Goal: Information Seeking & Learning: Learn about a topic

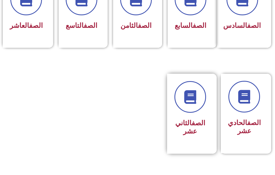
scroll to position [327, 0]
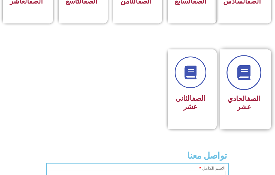
click at [257, 90] on link at bounding box center [243, 72] width 35 height 35
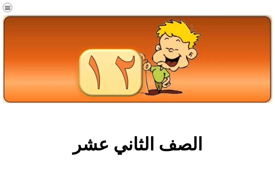
click at [10, 8] on icon "כפתור פתיחת תפריט" at bounding box center [8, 8] width 6 height 6
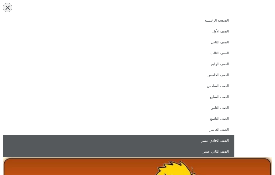
click at [222, 136] on link "الصف الحادي عشر" at bounding box center [119, 140] width 232 height 11
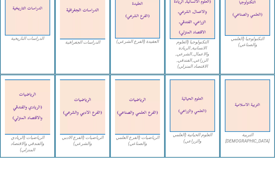
scroll to position [409, 0]
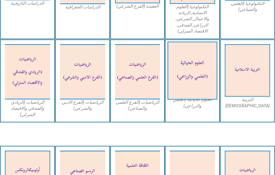
click at [185, 53] on img at bounding box center [193, 70] width 50 height 58
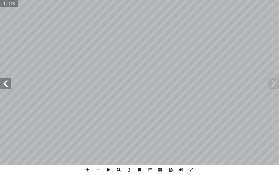
click at [0, 78] on span at bounding box center [5, 83] width 11 height 11
click at [3, 80] on span at bounding box center [5, 83] width 11 height 11
click at [4, 80] on span at bounding box center [5, 83] width 11 height 11
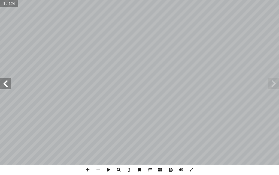
click at [4, 80] on span at bounding box center [5, 83] width 11 height 11
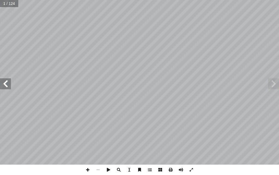
click at [4, 80] on span at bounding box center [5, 83] width 11 height 11
click at [3, 80] on span at bounding box center [5, 83] width 11 height 11
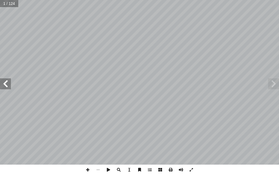
click at [3, 80] on span at bounding box center [5, 83] width 11 height 11
click at [3, 83] on span at bounding box center [5, 83] width 11 height 11
click at [3, 84] on span at bounding box center [5, 83] width 11 height 11
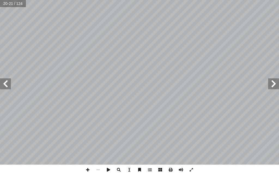
click at [3, 84] on span at bounding box center [5, 83] width 11 height 11
click at [8, 80] on span at bounding box center [5, 83] width 11 height 11
click at [88, 168] on span at bounding box center [88, 169] width 10 height 10
